Goal: Task Accomplishment & Management: Use online tool/utility

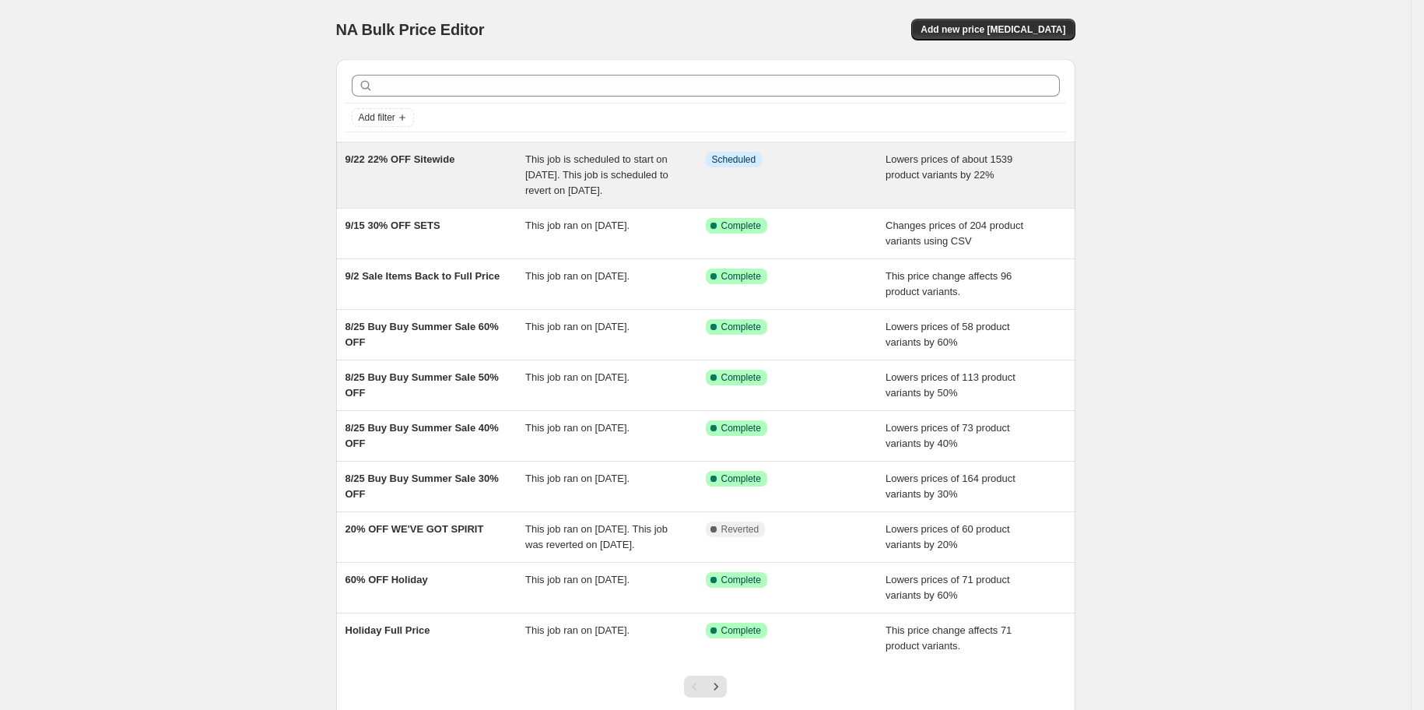
click at [405, 191] on div "9/22 22% OFF Sitewide" at bounding box center [436, 175] width 181 height 47
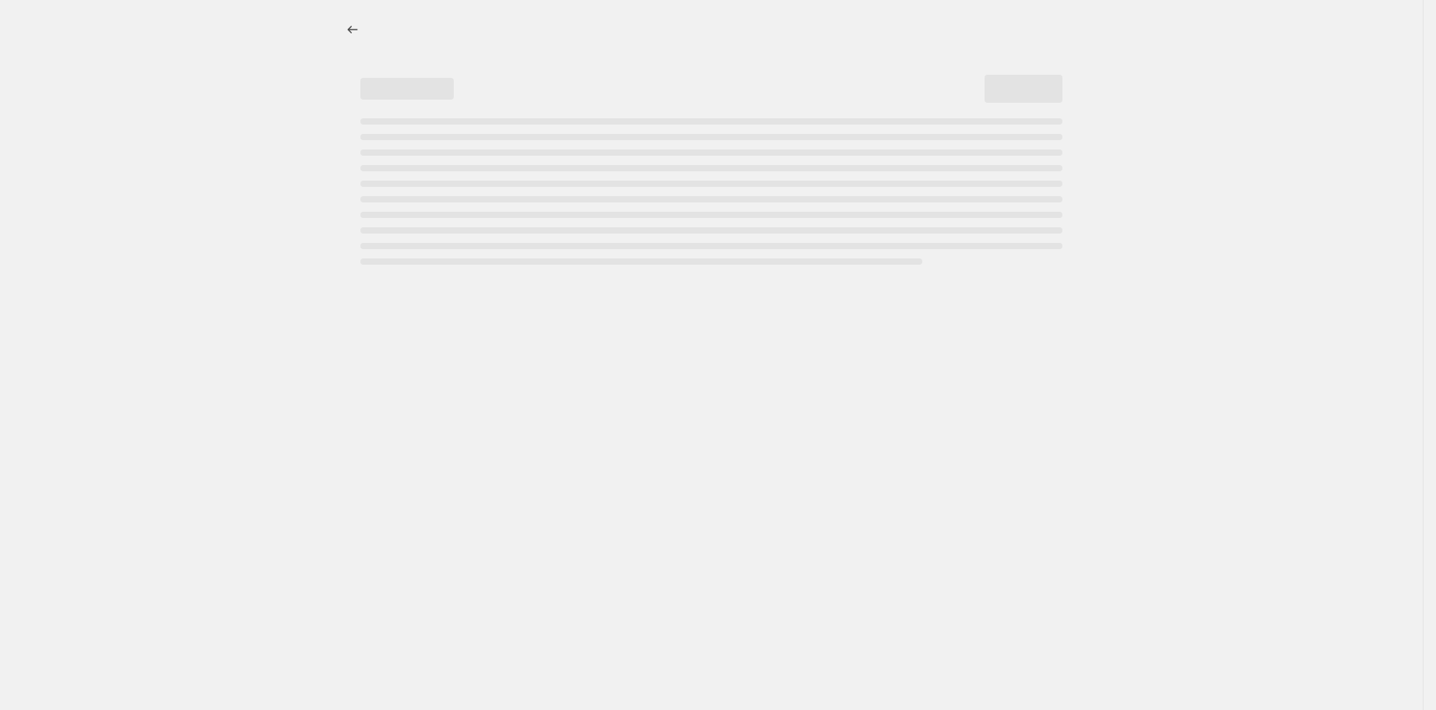
select select "percentage"
select select "inventory_quantity"
select select ">"
select select "not_equal"
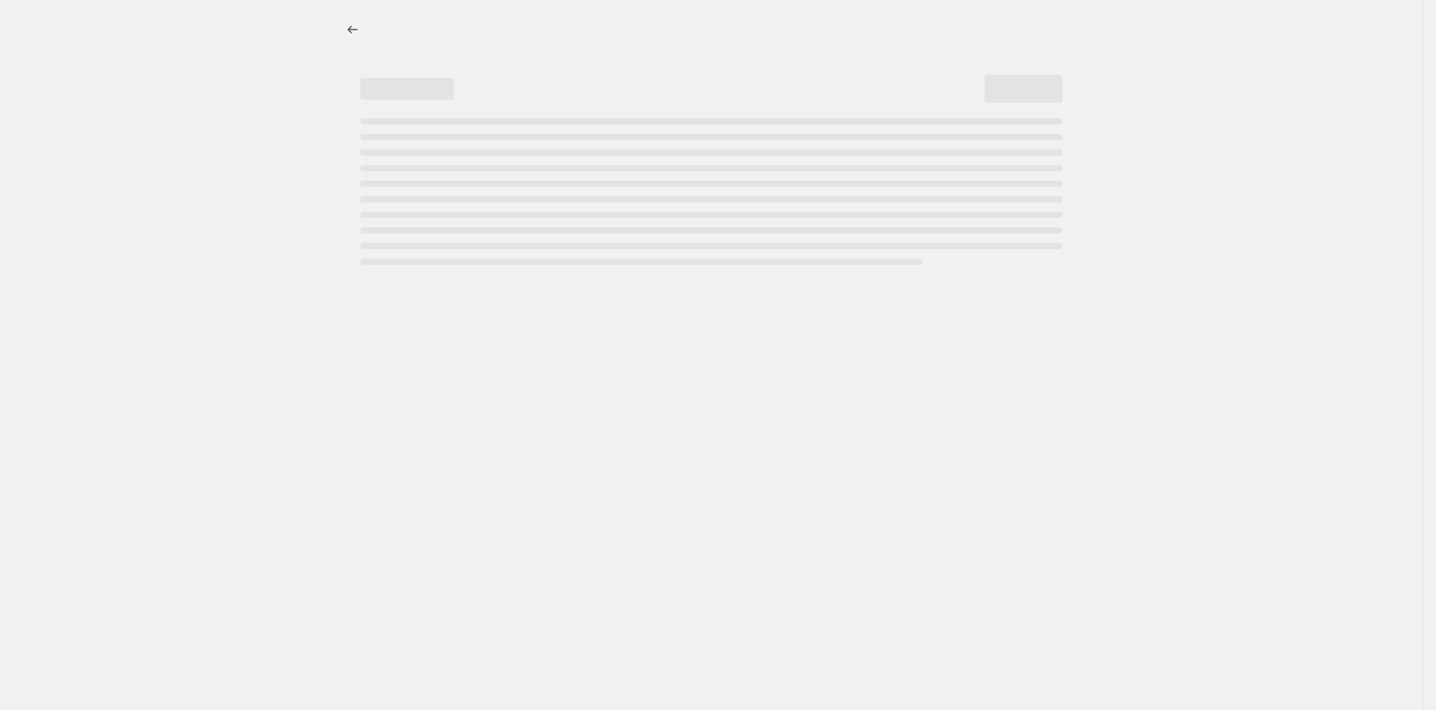
select select "not_equal"
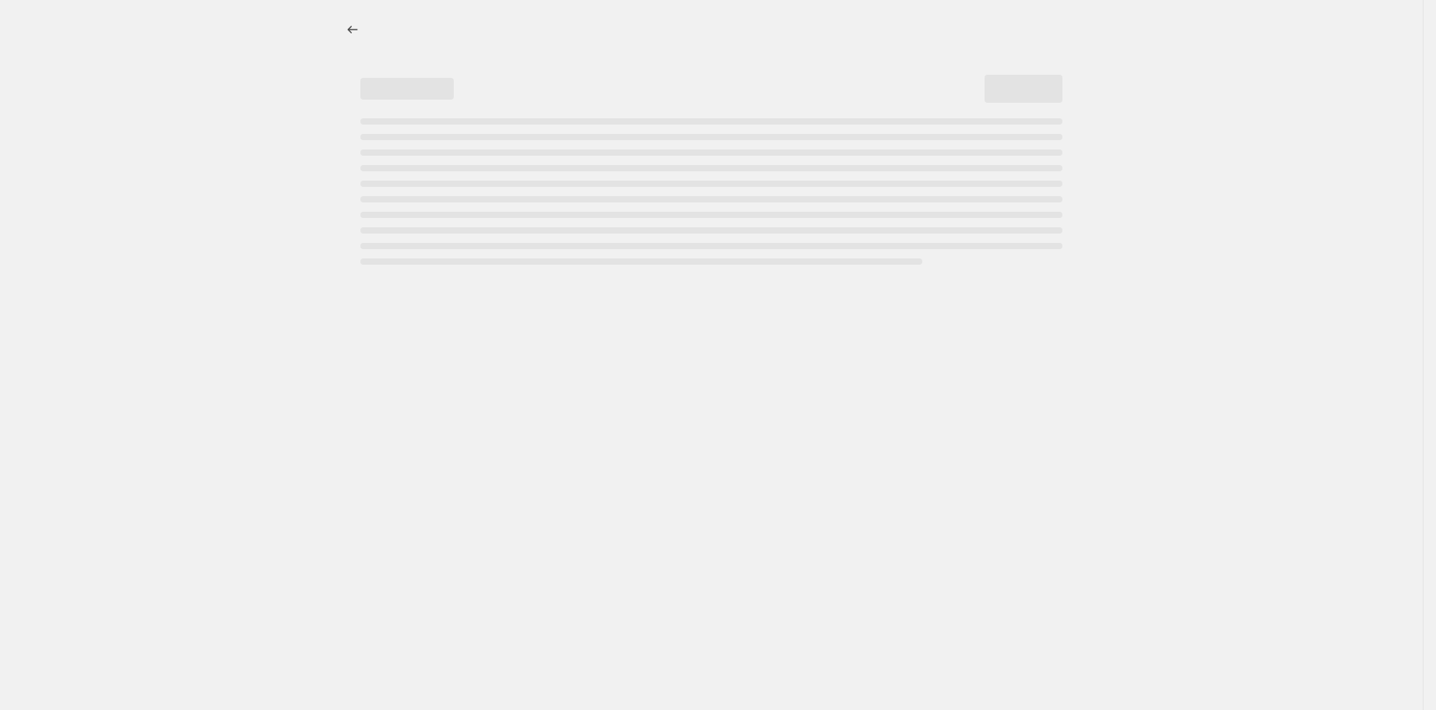
select select "not_equal"
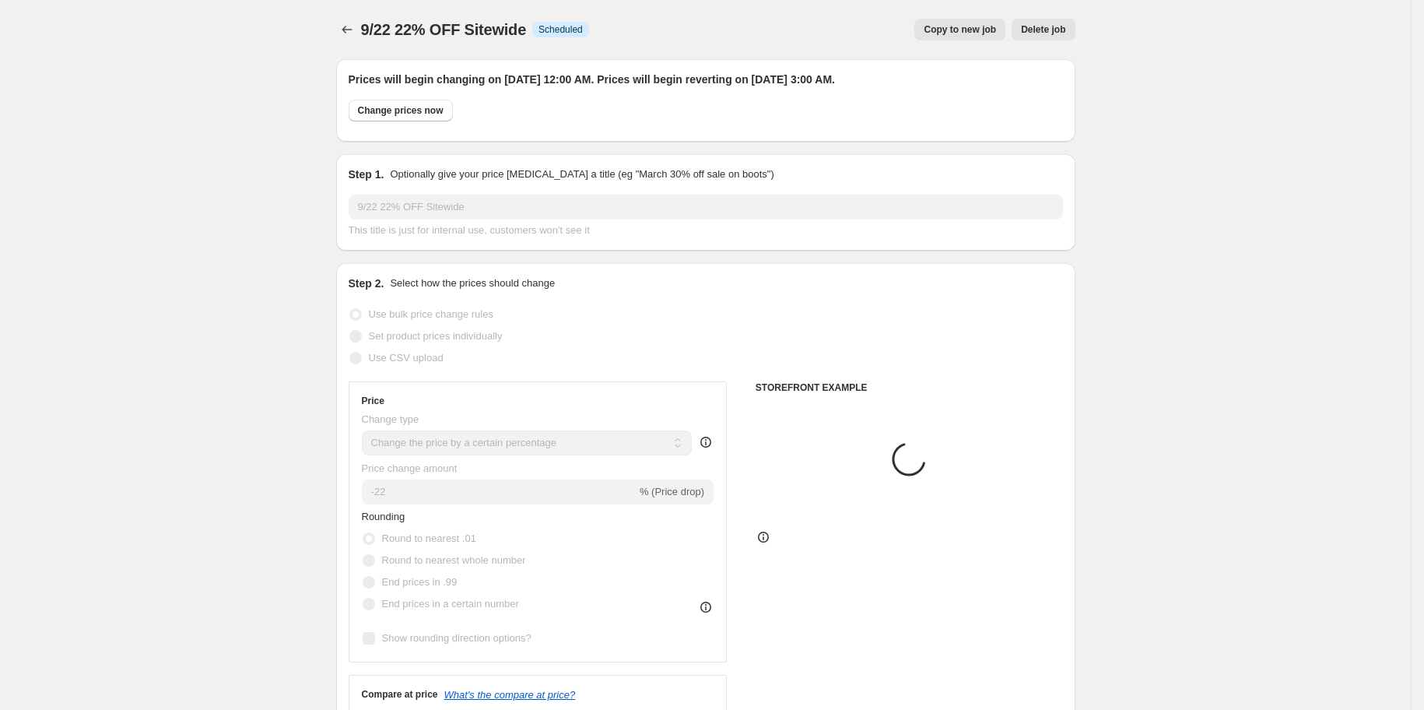
select select "tag"
select select "product_type"
select select "tag"
select select "collection"
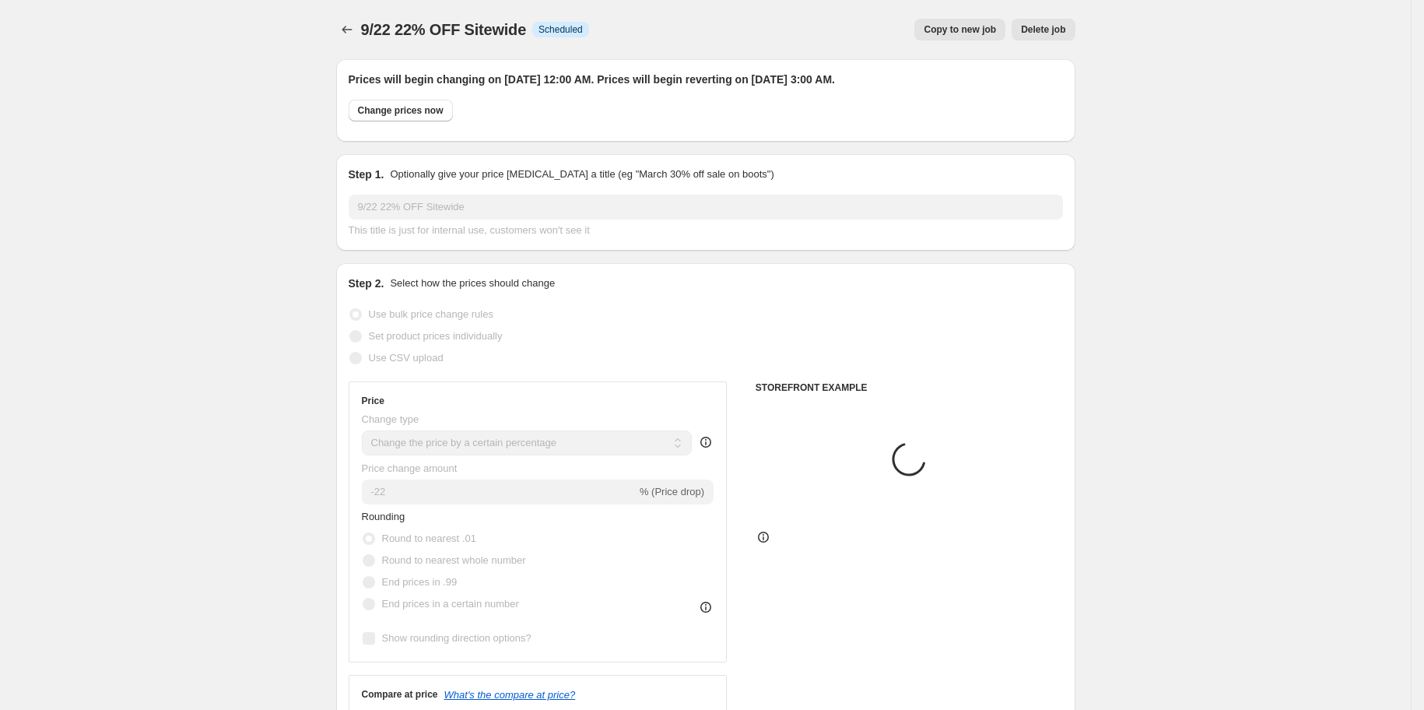
select select "tag"
